Goal: Information Seeking & Learning: Learn about a topic

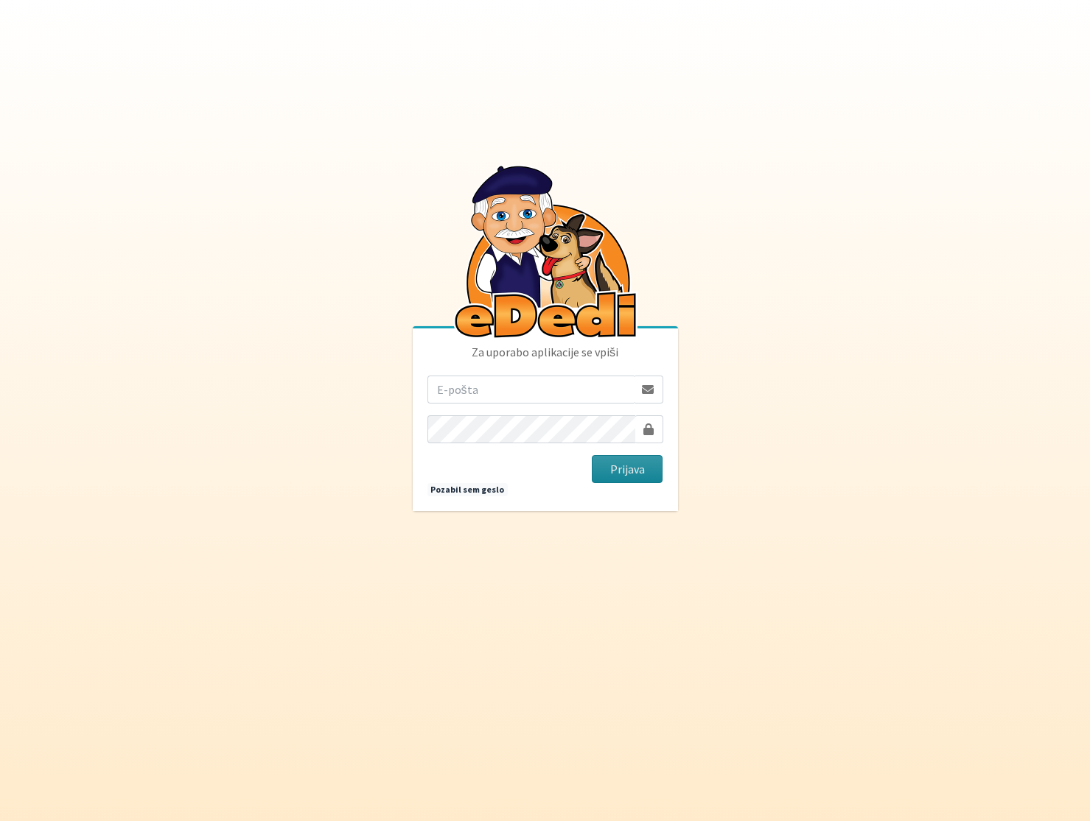
type input "kaja.lesar@gmail.com"
click at [622, 464] on button "Prijava" at bounding box center [627, 469] width 71 height 28
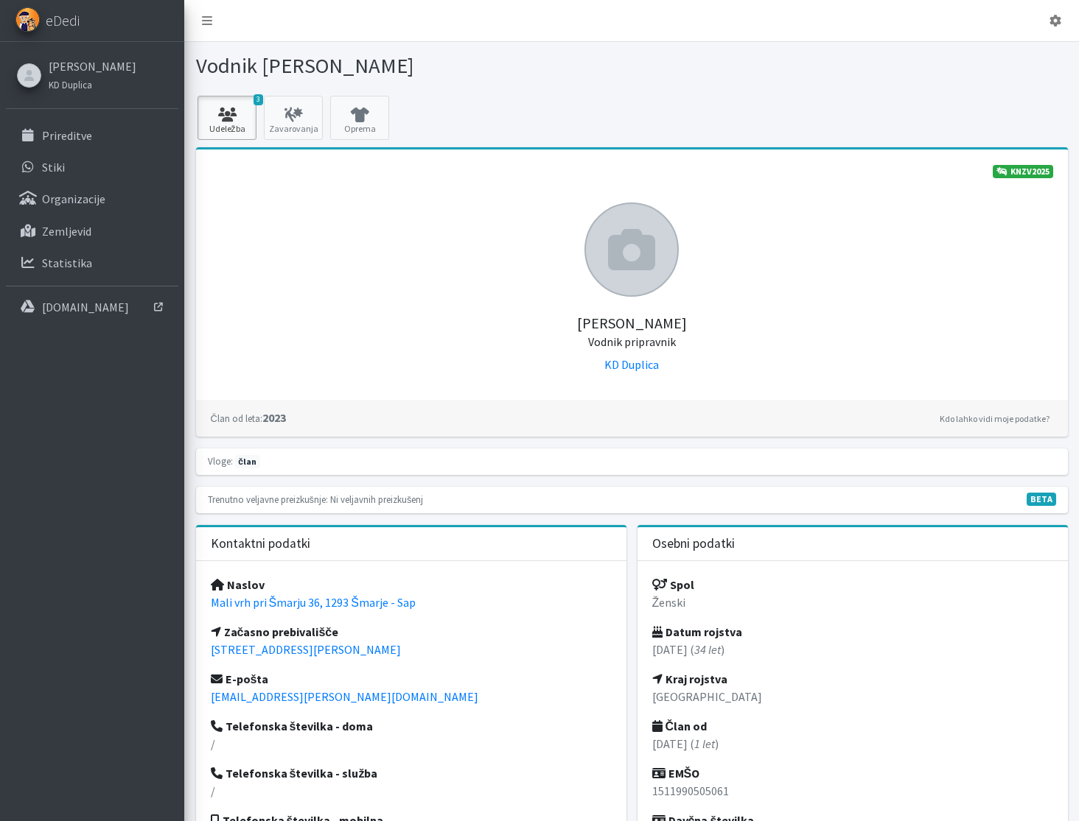
click at [216, 111] on icon at bounding box center [227, 115] width 50 height 15
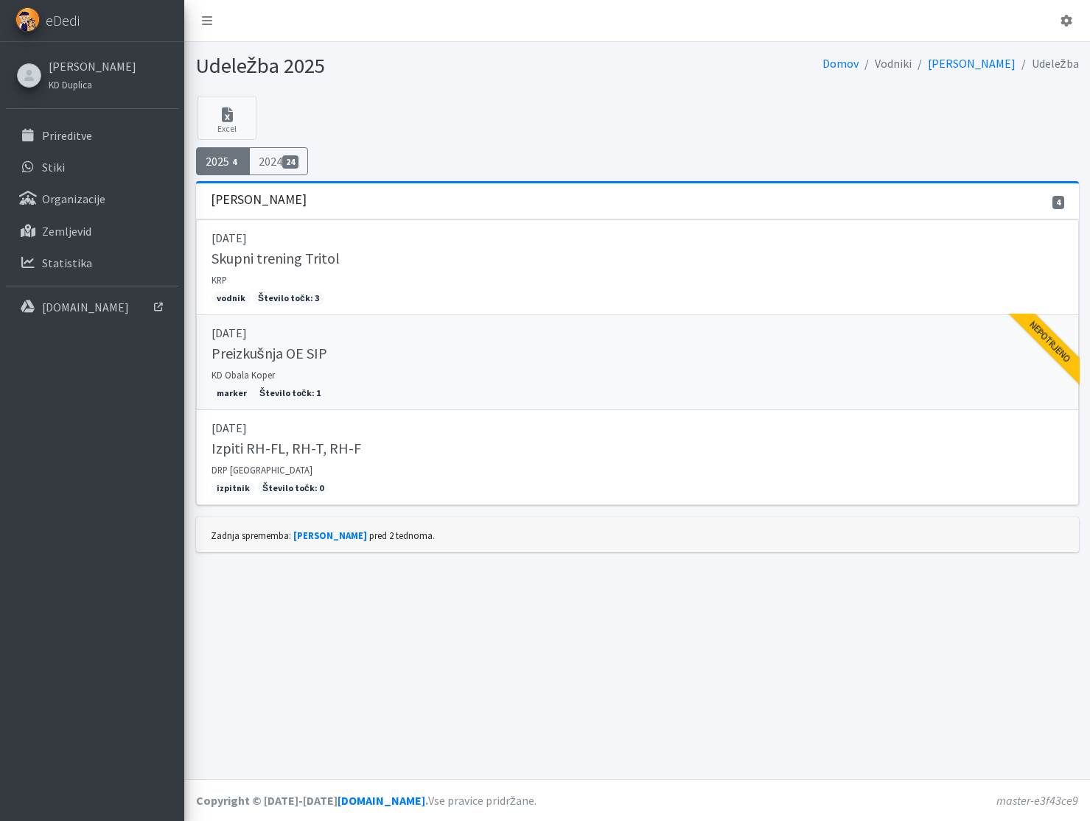
click at [351, 373] on link "12.04.2025 Preizkušnja OE SIP KD Obala Koper marker Število točk: 1 Nepotrjeno" at bounding box center [637, 362] width 883 height 95
click at [452, 472] on link "20.09.2025 Izpiti RH-FL, RH-T, RH-F DRP Nova Gorica izpitnik Število točk: 0" at bounding box center [637, 457] width 883 height 95
click at [292, 161] on span "24" at bounding box center [290, 161] width 16 height 13
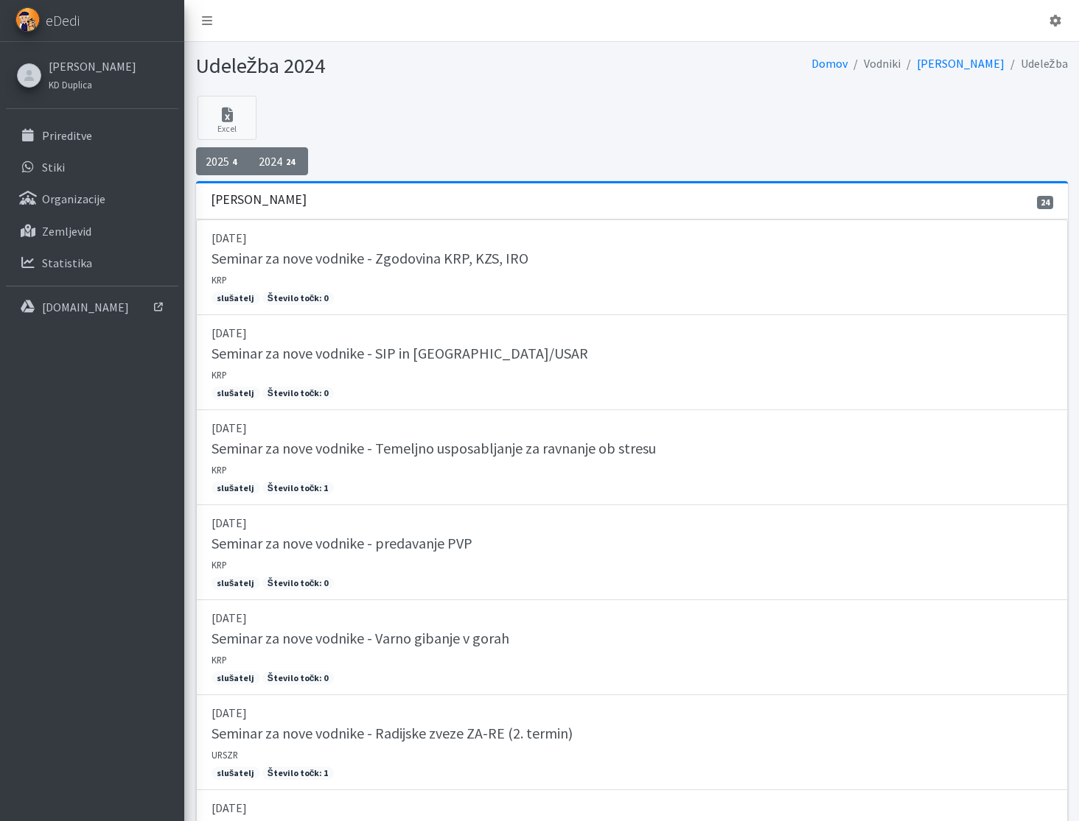
click at [231, 163] on span "4" at bounding box center [235, 161] width 12 height 13
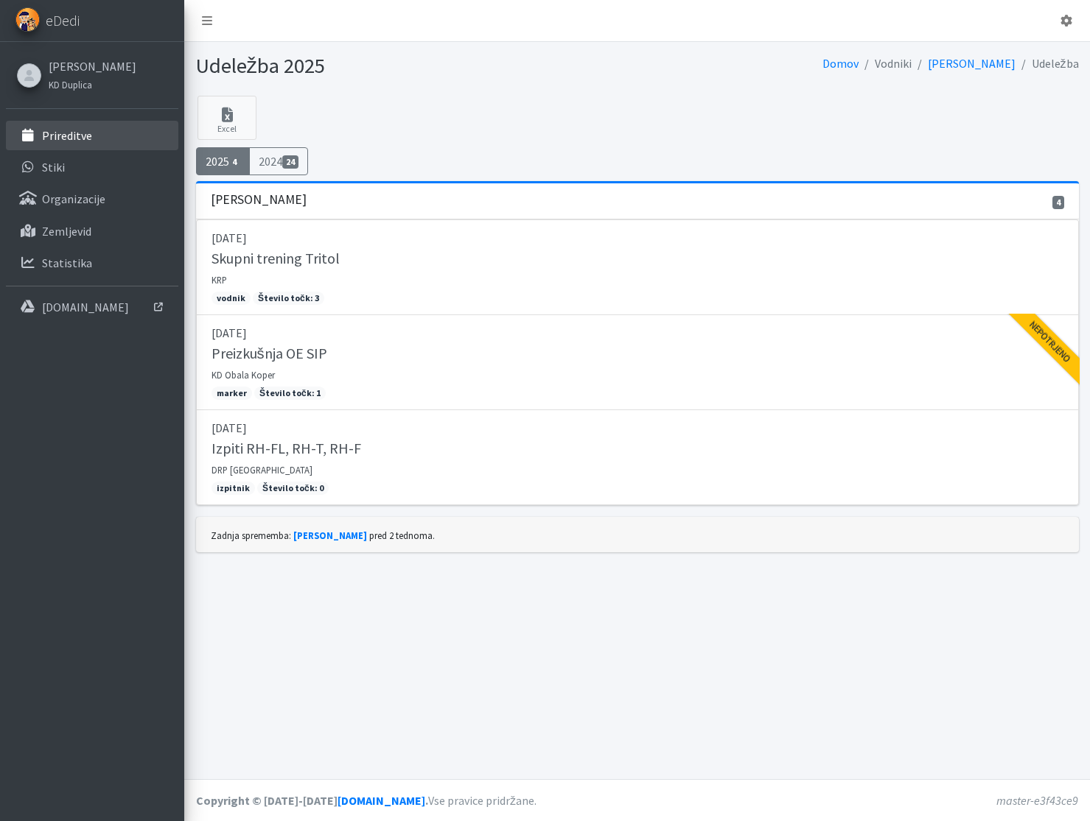
click at [126, 151] on li "Prireditve" at bounding box center [92, 137] width 172 height 32
click at [42, 136] on p "Prireditve" at bounding box center [67, 135] width 50 height 15
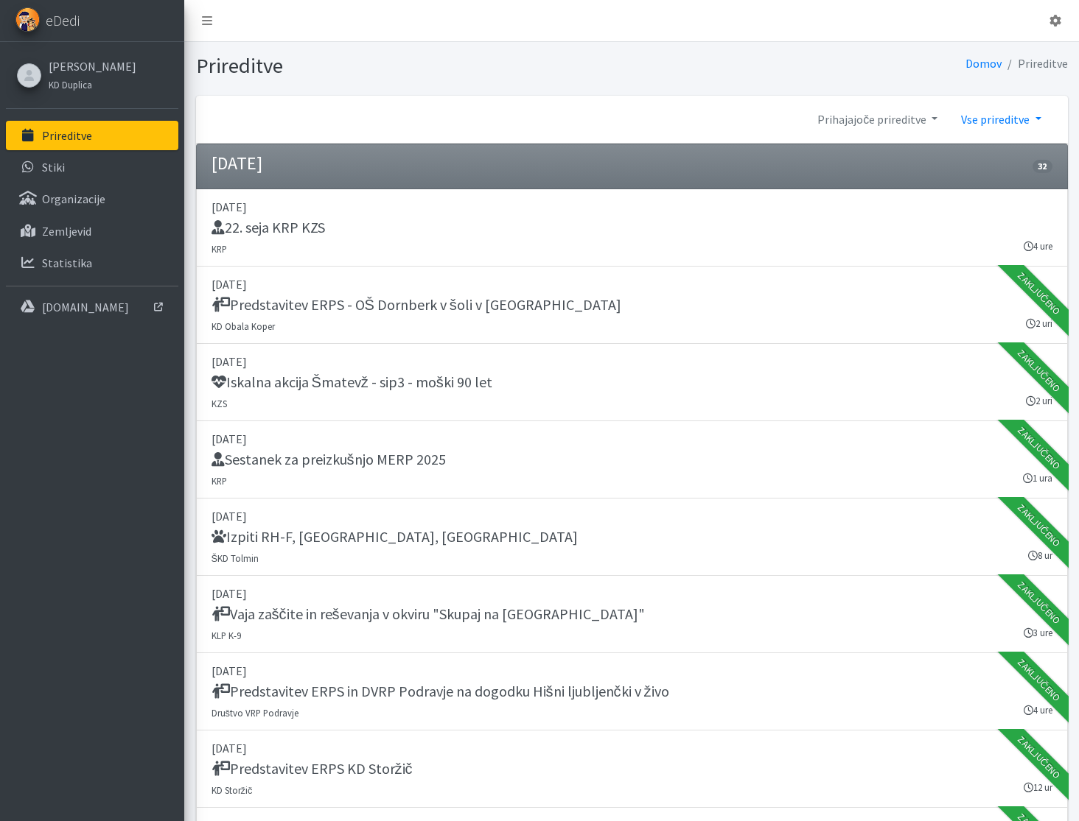
click at [1012, 111] on link "Vse prireditve" at bounding box center [1000, 119] width 103 height 29
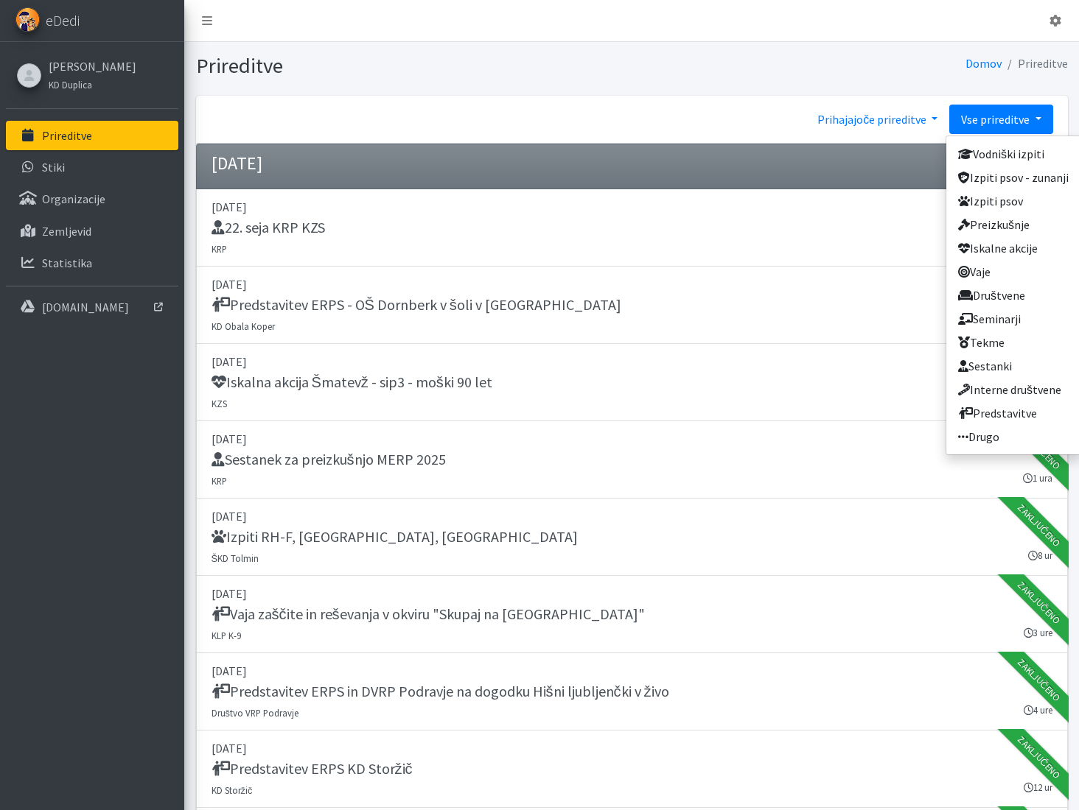
click at [901, 113] on link "Prihajajoče prireditve" at bounding box center [877, 119] width 144 height 29
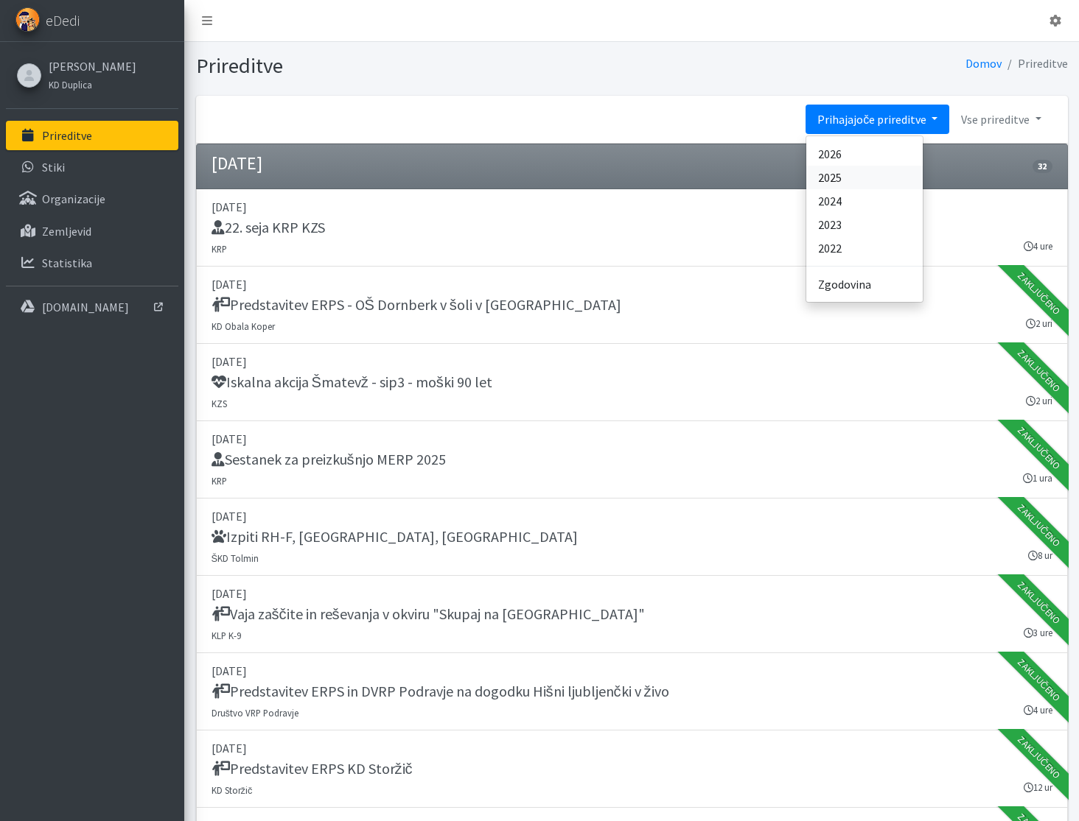
click at [906, 173] on link "2025" at bounding box center [864, 178] width 116 height 24
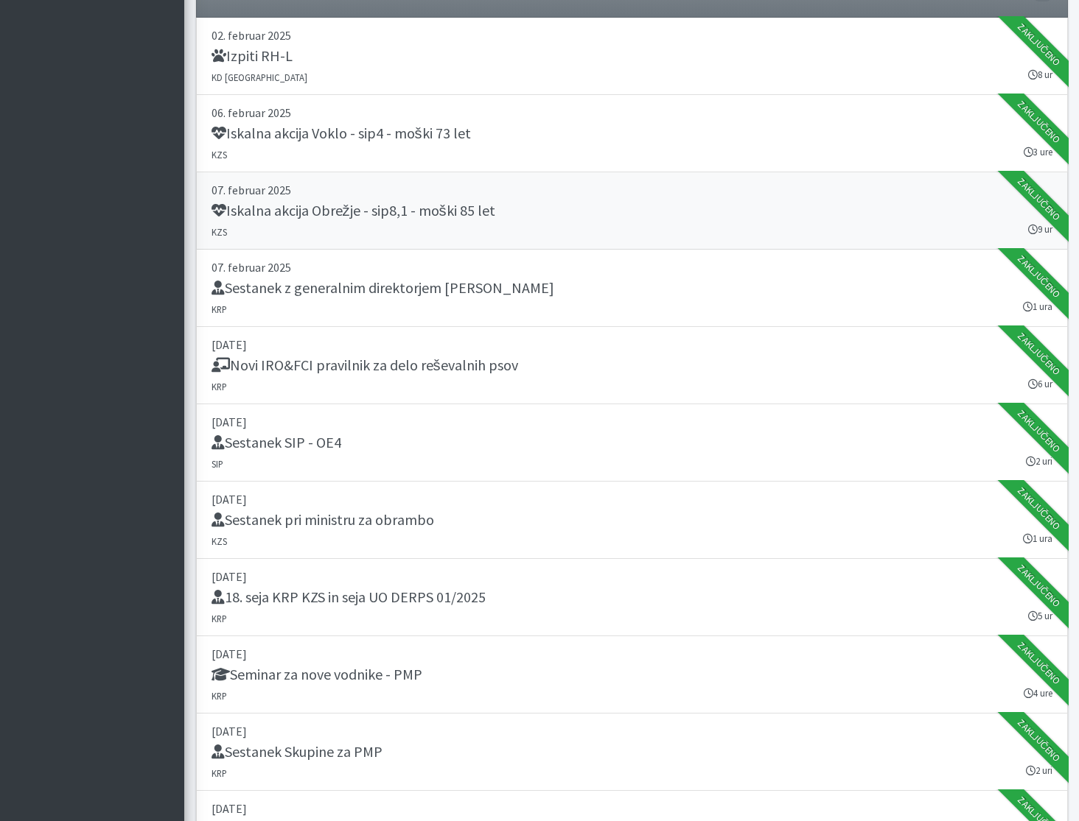
scroll to position [1767, 0]
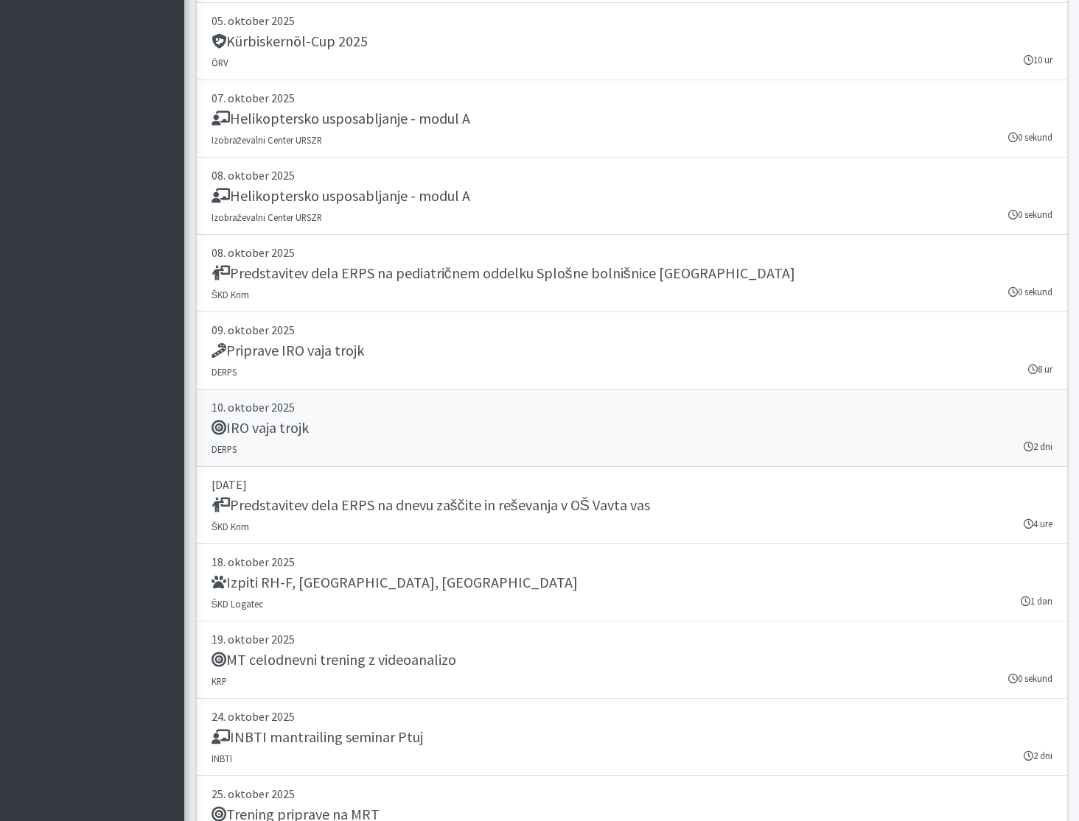
scroll to position [20324, 0]
click at [419, 432] on div "IRO vaja trojk" at bounding box center [631, 428] width 841 height 21
click at [602, 420] on div "IRO vaja trojk" at bounding box center [631, 428] width 841 height 21
click at [631, 582] on div "Izpiti RH-F, FL, MT" at bounding box center [631, 582] width 841 height 21
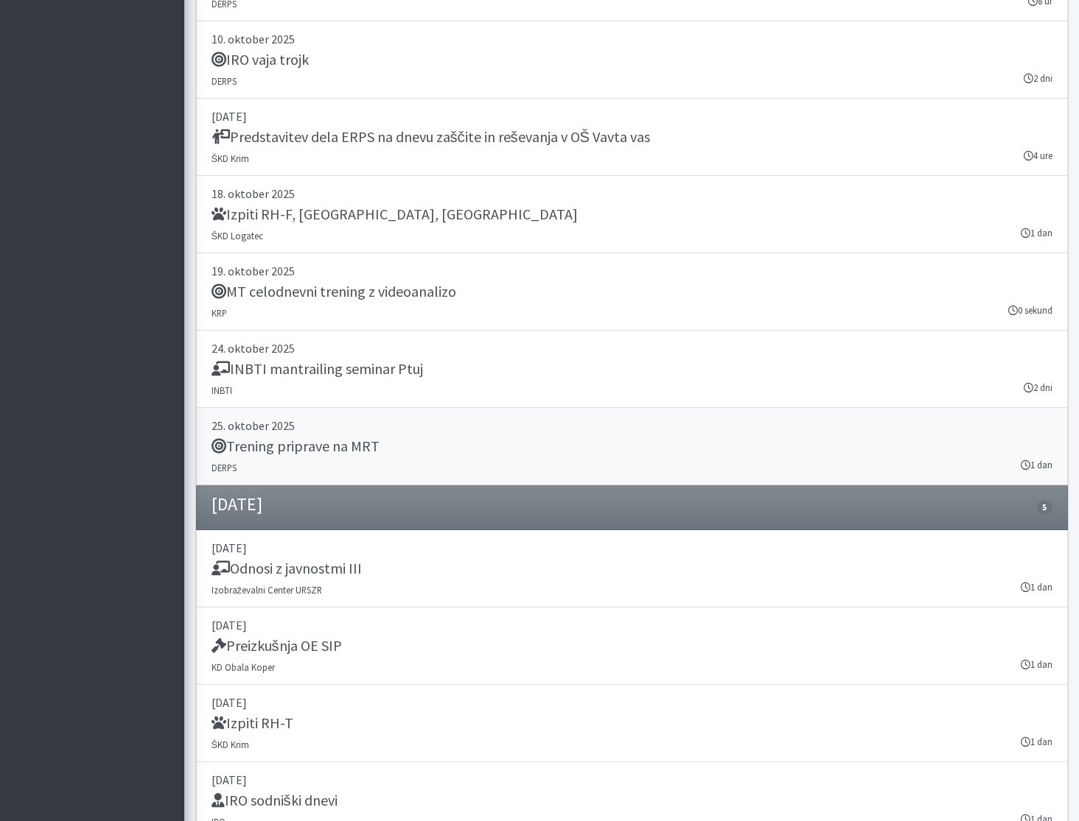
scroll to position [20692, 0]
click at [446, 440] on div "Trening priprave na MRT" at bounding box center [631, 447] width 841 height 21
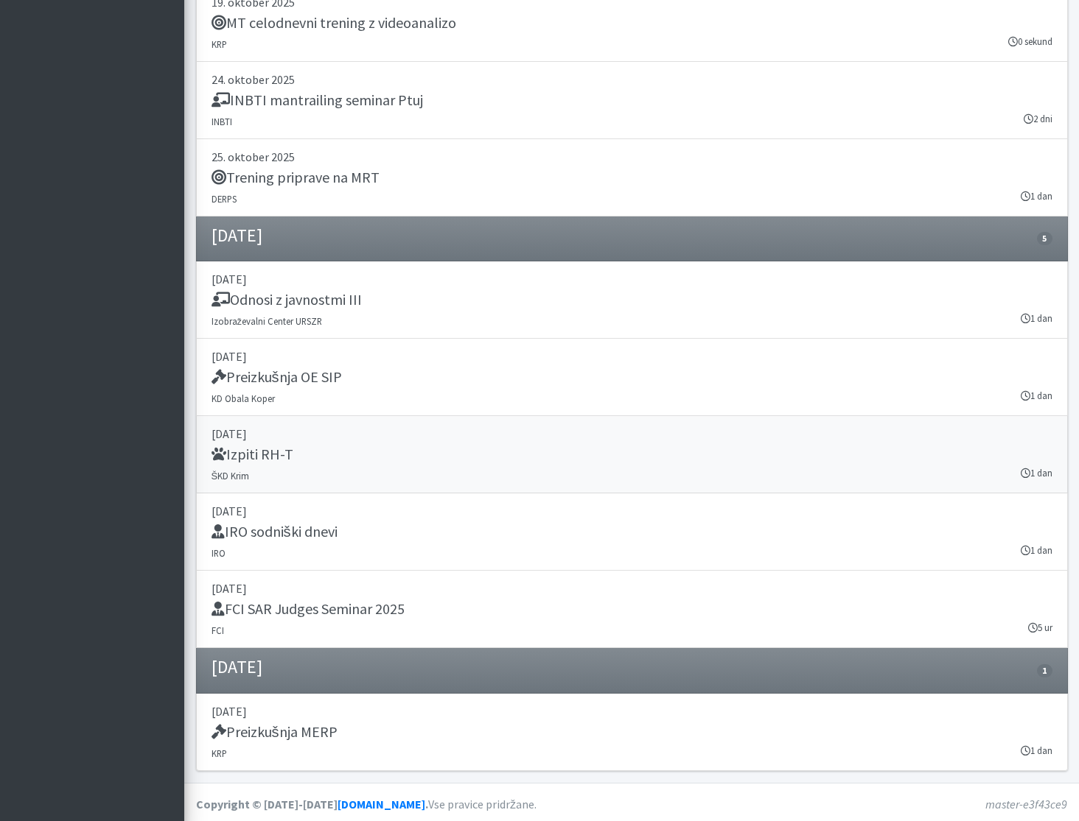
scroll to position [20963, 0]
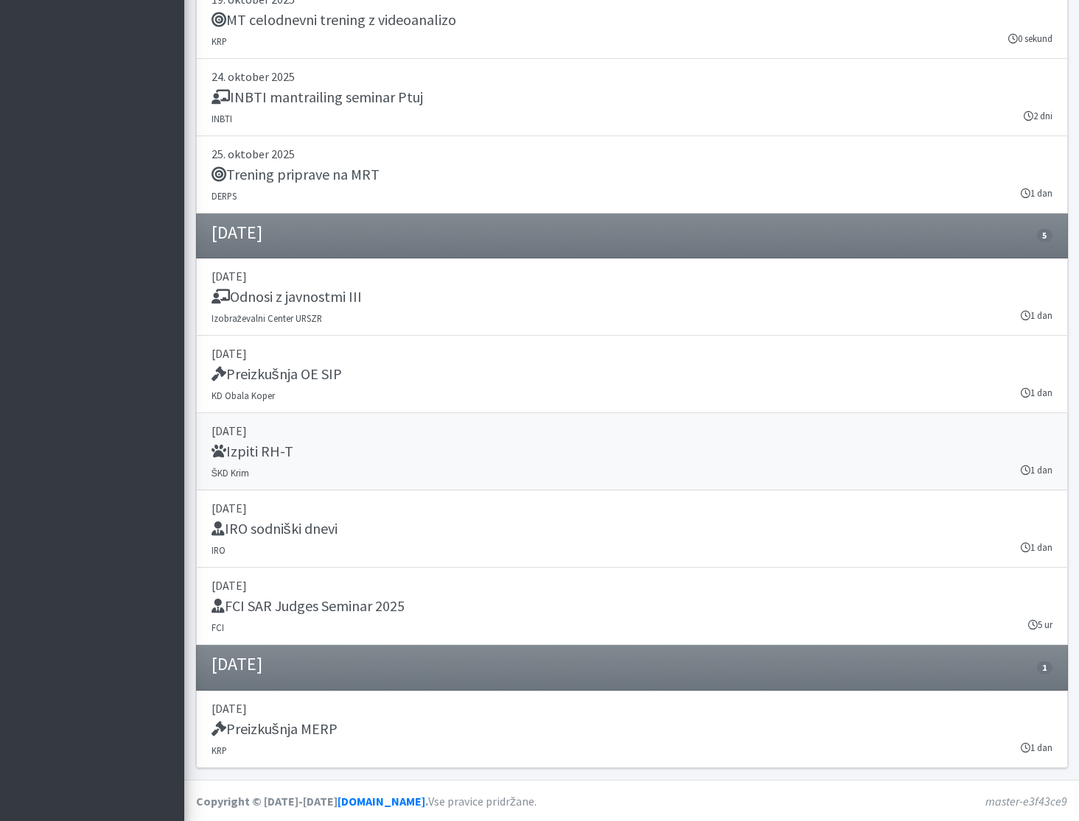
click at [458, 453] on div "Izpiti RH-T" at bounding box center [631, 453] width 841 height 21
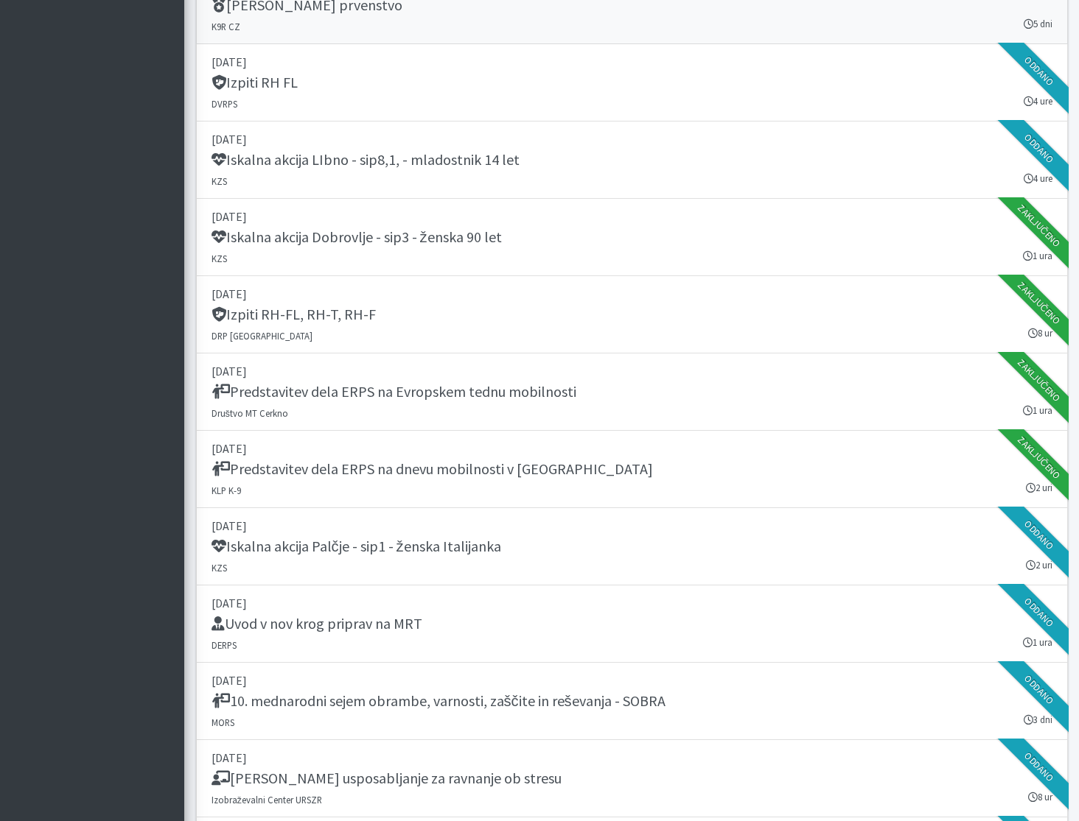
scroll to position [18611, 0]
